Goal: Transaction & Acquisition: Subscribe to service/newsletter

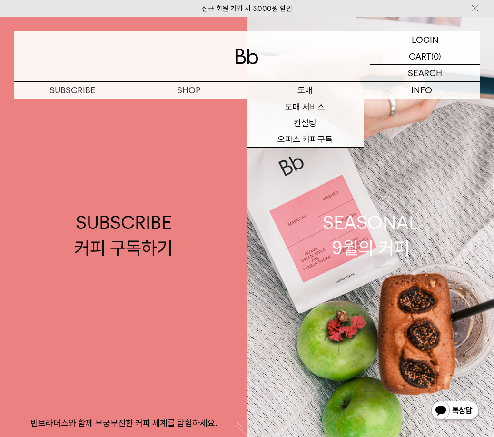
click at [306, 140] on link "오피스 커피구독" at bounding box center [305, 139] width 116 height 16
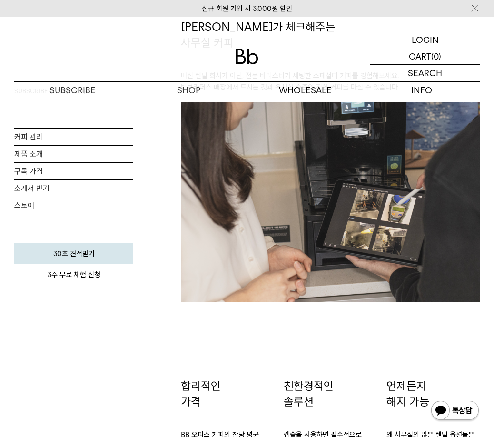
scroll to position [1030, 0]
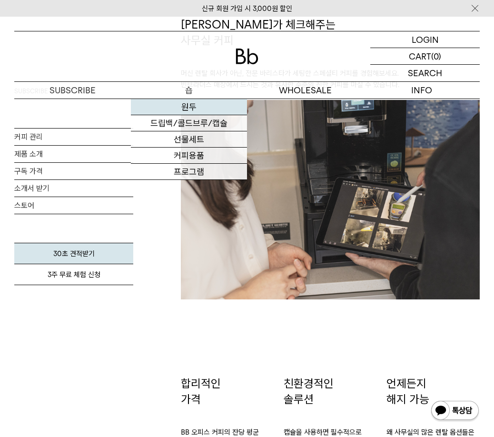
click at [188, 105] on link "원두" at bounding box center [189, 107] width 116 height 16
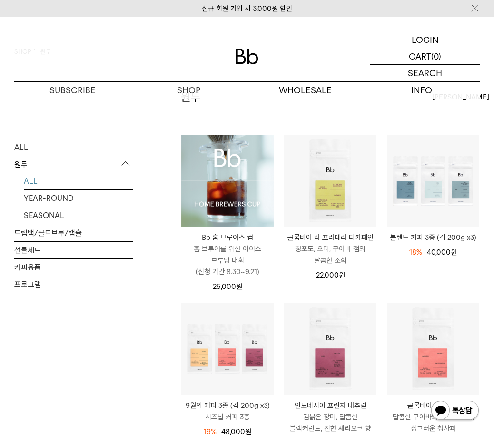
scroll to position [79, 0]
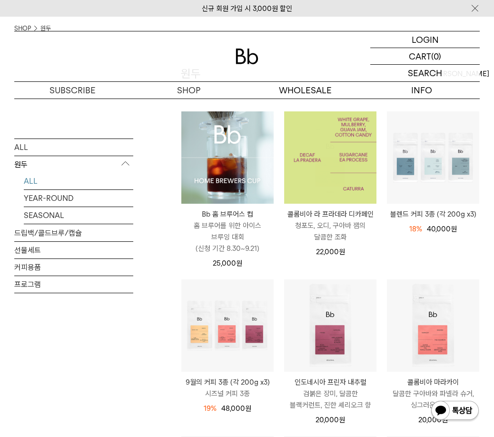
click at [337, 187] on img at bounding box center [330, 157] width 92 height 92
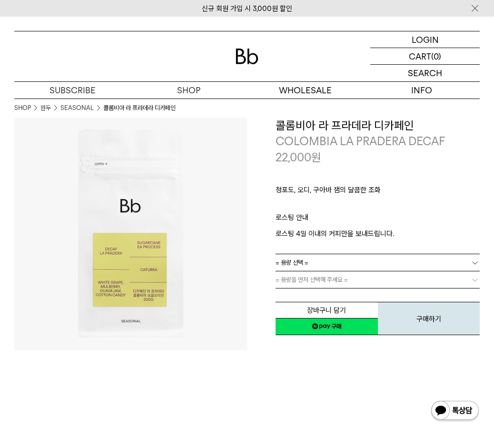
click at [440, 261] on link "= 용량 선택 =" at bounding box center [377, 262] width 204 height 17
click at [380, 293] on li "600g" at bounding box center [382, 296] width 194 height 17
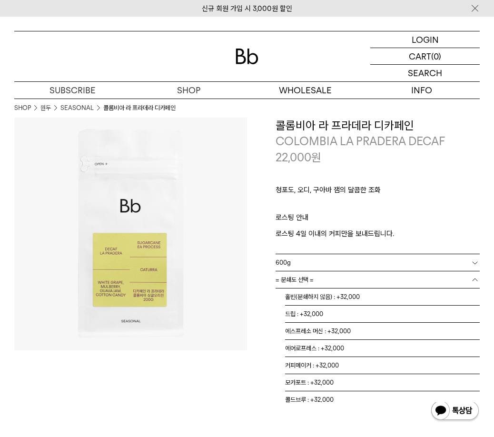
click at [379, 281] on link "= 분쇄도 선택 =" at bounding box center [377, 279] width 204 height 17
click at [364, 290] on li "홀빈(분쇄하지 않음) : +32,000" at bounding box center [382, 296] width 194 height 17
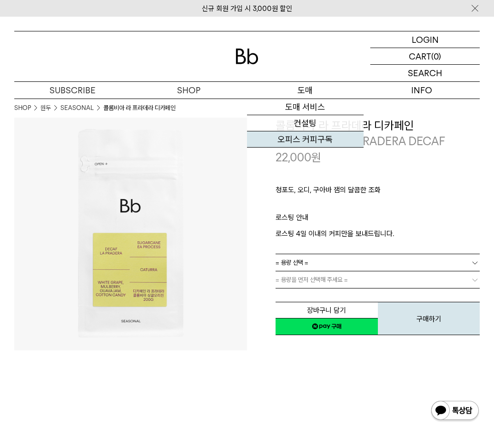
click at [305, 135] on link "오피스 커피구독" at bounding box center [305, 139] width 116 height 16
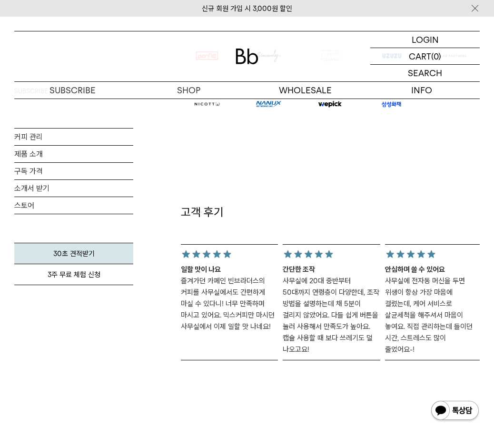
scroll to position [634, 0]
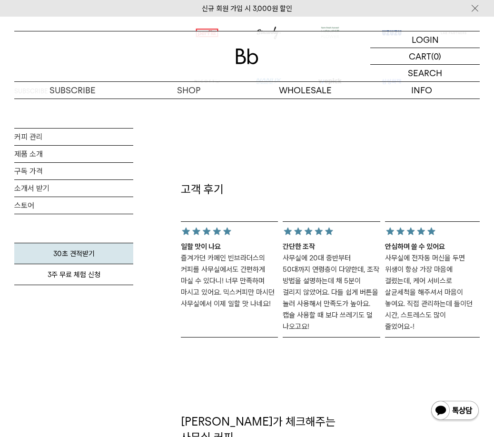
drag, startPoint x: 224, startPoint y: 293, endPoint x: 270, endPoint y: 301, distance: 46.3
click at [270, 301] on p "즐겨가던 카페인 빈브라더스의 커피를 사무실에서도 간편하게 마실 수 있다니! 너무 만족하며 마시고 있어요. 믹스커피만 마시던 사무실에서 이제 일…" at bounding box center [229, 280] width 97 height 57
drag, startPoint x: 352, startPoint y: 258, endPoint x: 349, endPoint y: 272, distance: 13.7
click at [349, 272] on p "사무실에 20대 중반부터 50대까지 연령층이 다양한데, 조작 방법을 설명하는데 채 5분이 걸리지 않았어요. 다들 쉽게 버튼을 눌러 사용해서 만…" at bounding box center [330, 292] width 97 height 80
click at [354, 259] on p "사무실에 20대 중반부터 50대까지 연령층이 다양한데, 조작 방법을 설명하는데 채 5분이 걸리지 않았어요. 다들 쉽게 버튼을 눌러 사용해서 만…" at bounding box center [330, 292] width 97 height 80
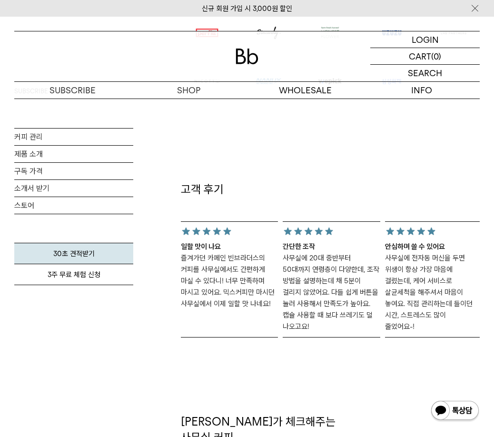
click at [353, 259] on p "사무실에 20대 중반부터 50대까지 연령층이 다양한데, 조작 방법을 설명하는데 채 5분이 걸리지 않았어요. 다들 쉽게 버튼을 눌러 사용해서 만…" at bounding box center [330, 292] width 97 height 80
drag, startPoint x: 351, startPoint y: 259, endPoint x: 379, endPoint y: 264, distance: 28.0
click at [379, 264] on p "사무실에 20대 중반부터 50대까지 연령층이 다양한데, 조작 방법을 설명하는데 채 5분이 걸리지 않았어요. 다들 쉽게 버튼을 눌러 사용해서 만…" at bounding box center [330, 292] width 97 height 80
click at [365, 274] on p "사무실에 20대 중반부터 50대까지 연령층이 다양한데, 조작 방법을 설명하는데 채 5분이 걸리지 않았어요. 다들 쉽게 버튼을 눌러 사용해서 만…" at bounding box center [330, 292] width 97 height 80
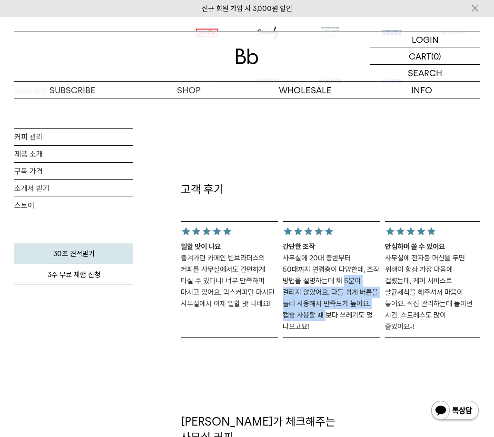
drag, startPoint x: 363, startPoint y: 282, endPoint x: 282, endPoint y: 283, distance: 80.4
click at [282, 283] on p "사무실에 20대 중반부터 50대까지 연령층이 다양한데, 조작 방법을 설명하는데 채 5분이 걸리지 않았어요. 다들 쉽게 버튼을 눌러 사용해서 만…" at bounding box center [330, 292] width 97 height 80
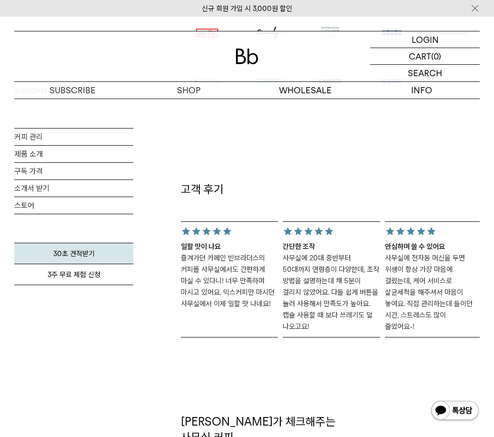
click at [346, 307] on p "사무실에 20대 중반부터 50대까지 연령층이 다양한데, 조작 방법을 설명하는데 채 5분이 걸리지 않았어요. 다들 쉽게 버튼을 눌러 사용해서 만…" at bounding box center [330, 292] width 97 height 80
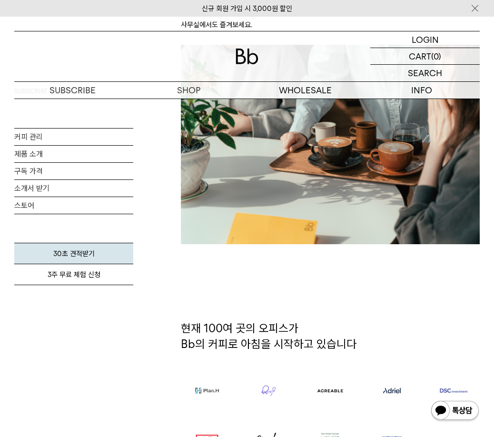
scroll to position [0, 0]
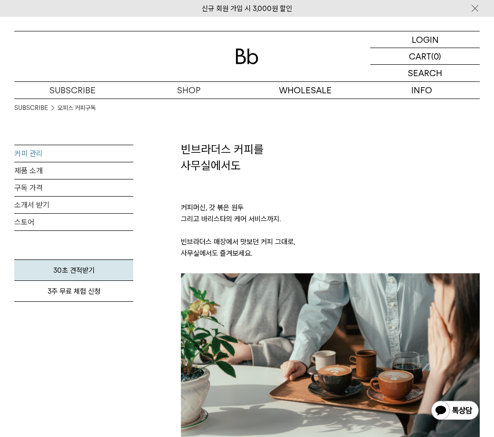
click at [45, 156] on link "커피 관리" at bounding box center [73, 153] width 119 height 17
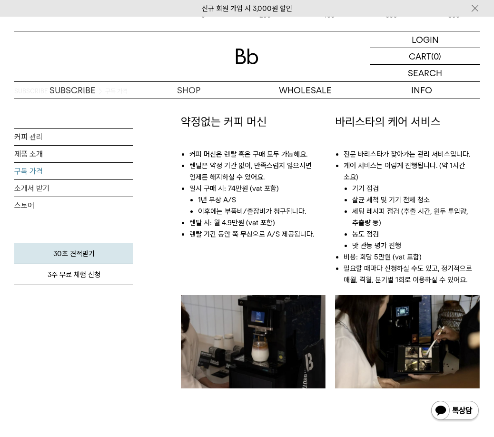
scroll to position [396, 0]
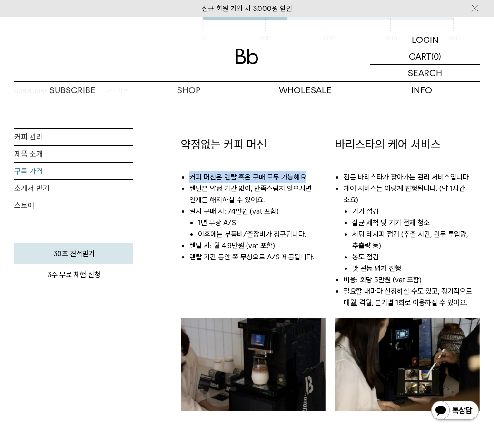
drag, startPoint x: 191, startPoint y: 176, endPoint x: 302, endPoint y: 180, distance: 111.3
click at [302, 180] on li "커피 머신은 렌탈 혹은 구매 모두 가능해요." at bounding box center [257, 176] width 136 height 11
click at [301, 195] on li "렌탈은 약정 기간 없이, 만족스럽지 않으시면 언제든 해지하실 수 있어요." at bounding box center [257, 194] width 136 height 23
click at [278, 213] on li "일시 구매 시: 74만원 (vat 포함) 1년 무상 A/S 이후에는 부품비/출장비가 청구됩니다." at bounding box center [257, 222] width 136 height 34
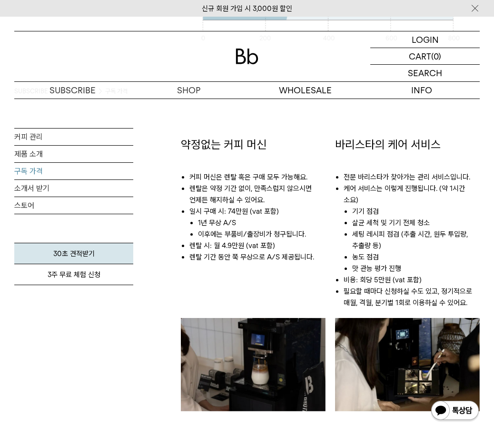
click at [277, 212] on li "일시 구매 시: 74만원 (vat 포함) 1년 무상 A/S 이후에는 부품비/출장비가 청구됩니다." at bounding box center [257, 222] width 136 height 34
click at [276, 215] on li "일시 구매 시: 74만원 (vat 포함) 1년 무상 A/S 이후에는 부품비/출장비가 청구됩니다." at bounding box center [257, 222] width 136 height 34
